Goal: Task Accomplishment & Management: Manage account settings

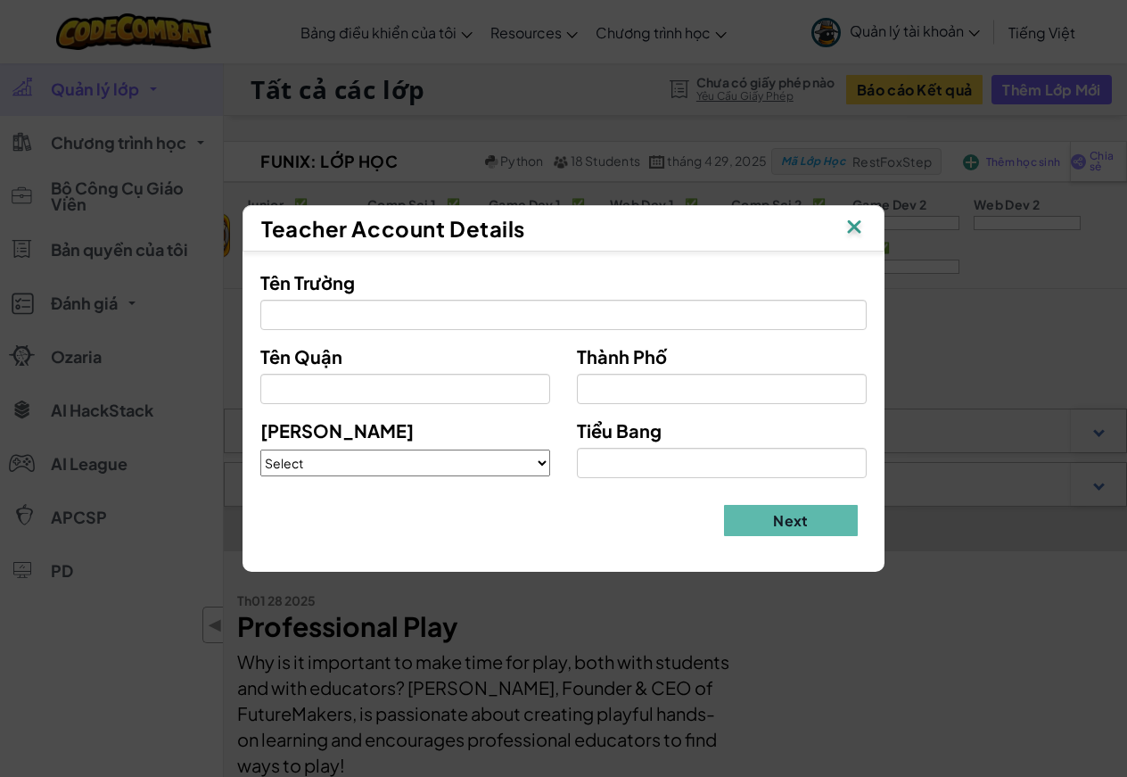
click at [849, 225] on img at bounding box center [854, 228] width 23 height 27
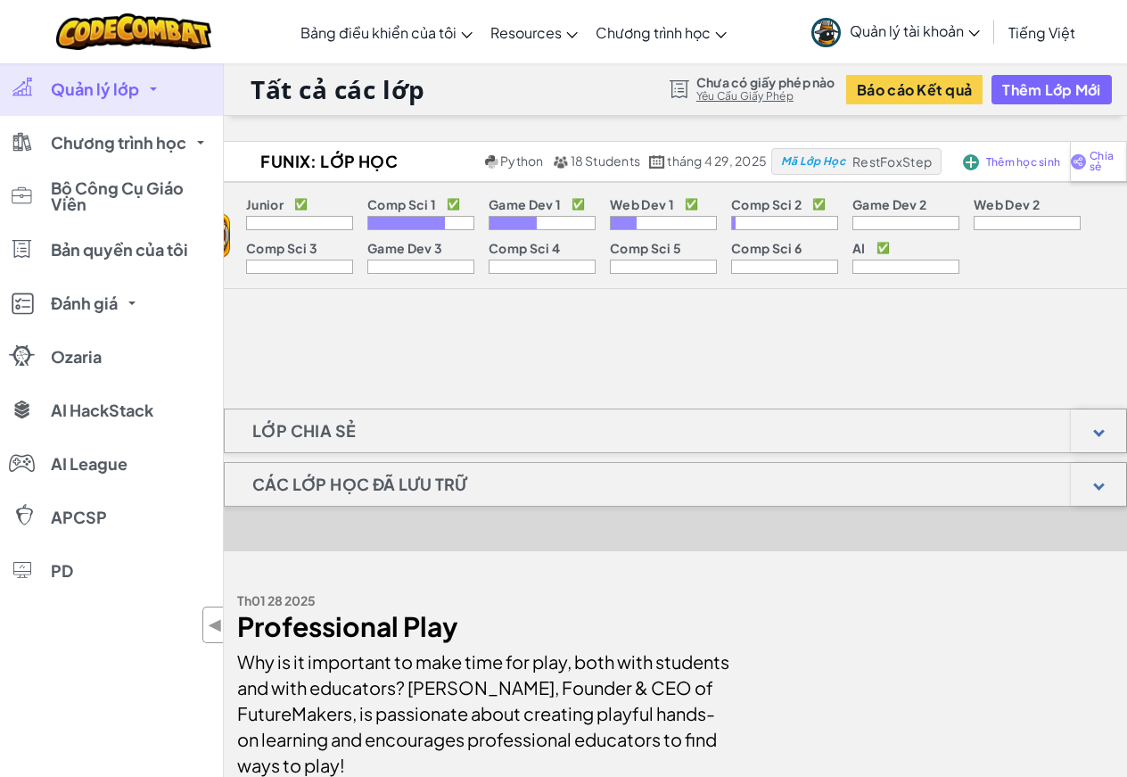
click at [101, 77] on link "Quản lý lớp" at bounding box center [111, 88] width 223 height 53
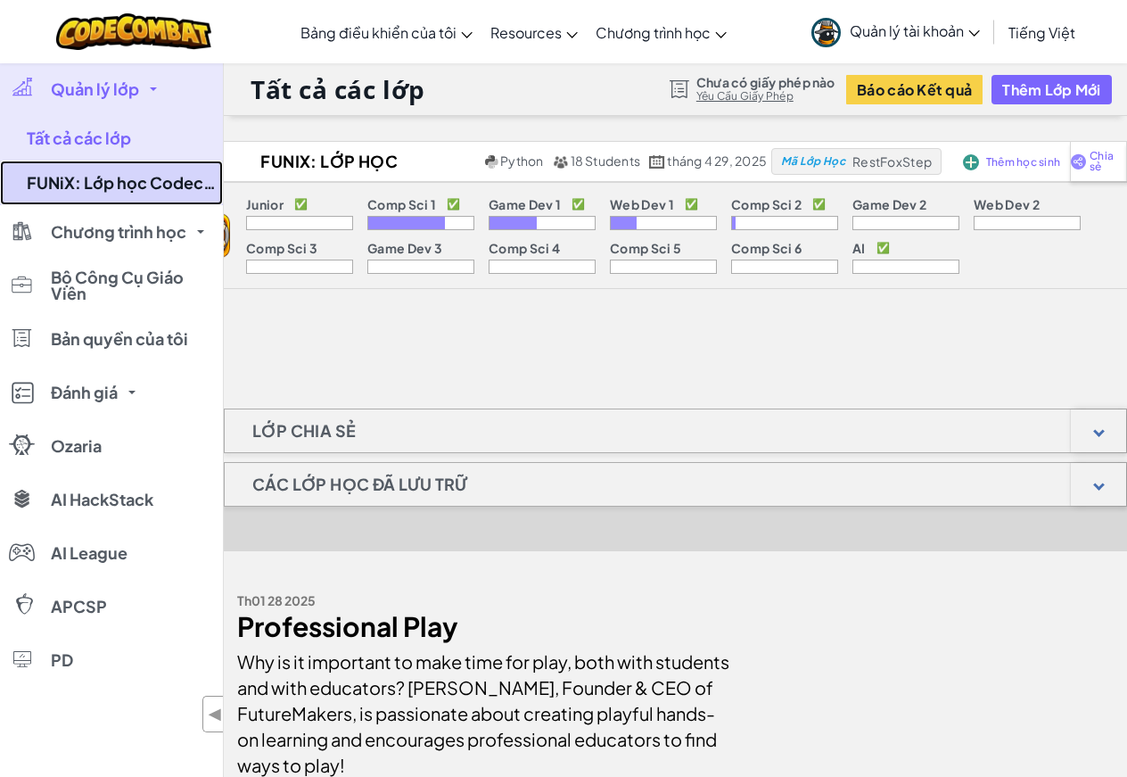
click at [71, 180] on link "FUNiX: Lớp học Codecombat của Mentor [PERSON_NAME]" at bounding box center [111, 182] width 223 height 45
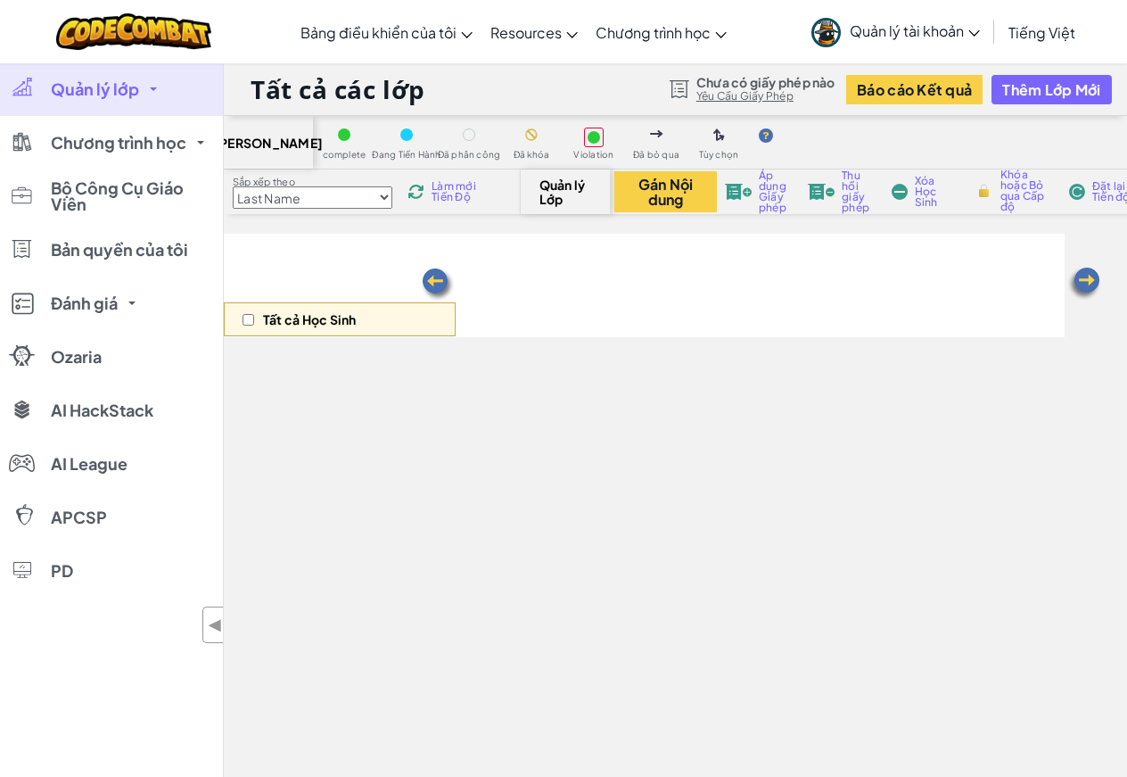
select select "560f1a9f22961295f9427742"
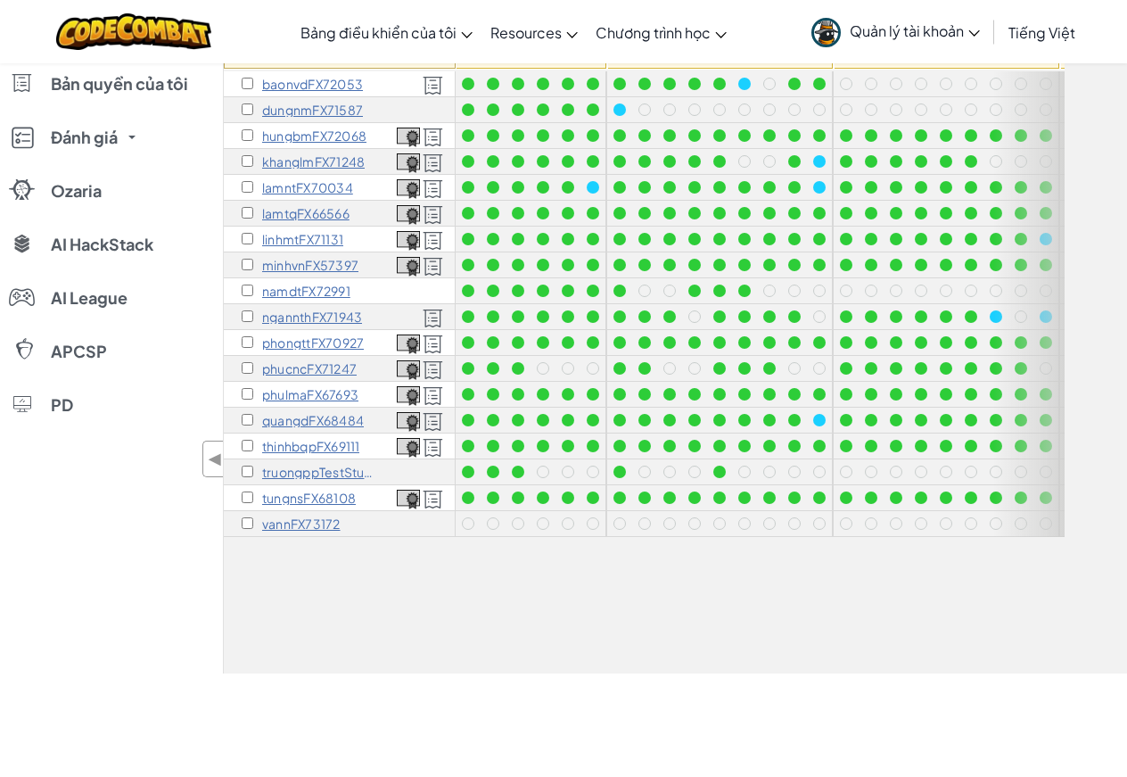
scroll to position [89, 0]
